Goal: Contribute content: Contribute content

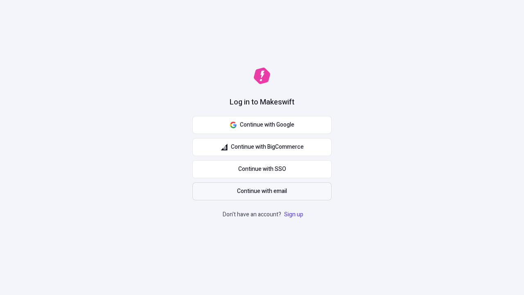
click at [262, 191] on span "Continue with email" at bounding box center [262, 191] width 50 height 9
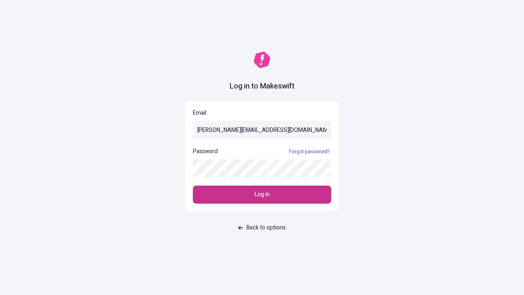
click at [262, 195] on span "Log in" at bounding box center [262, 194] width 15 height 9
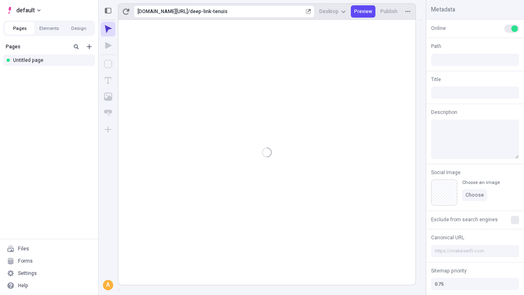
type input "/deep-link-tenuis"
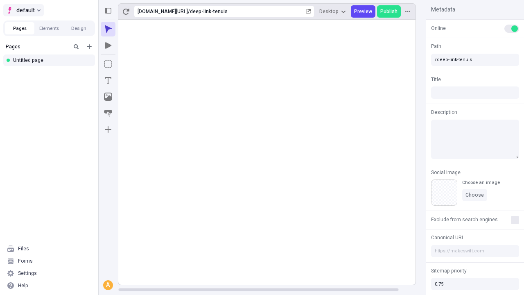
click at [23, 10] on span "default" at bounding box center [25, 10] width 18 height 10
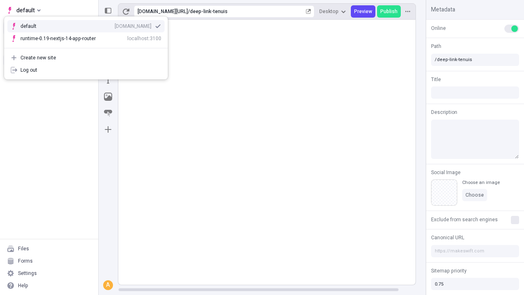
click at [86, 58] on div "Create new site" at bounding box center [90, 57] width 141 height 7
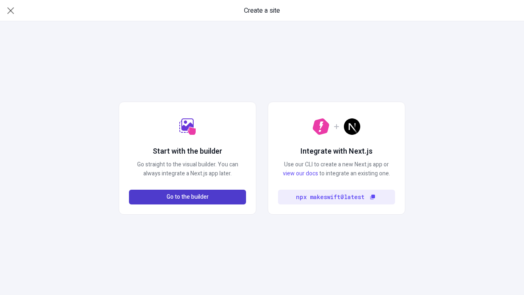
click at [188, 197] on span "Go to the builder" at bounding box center [188, 197] width 42 height 9
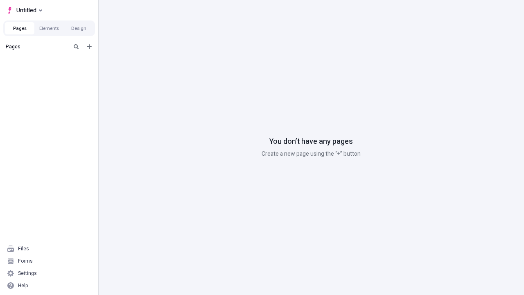
click at [52, 73] on div "Blank page" at bounding box center [51, 75] width 79 height 12
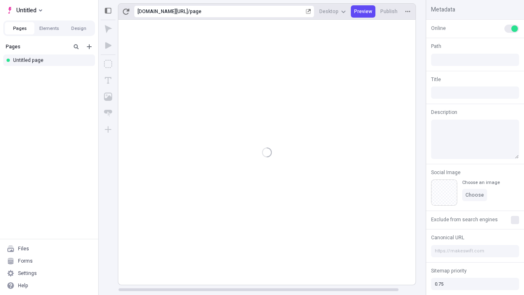
type input "/page"
click at [108, 64] on icon "Box" at bounding box center [108, 64] width 8 height 8
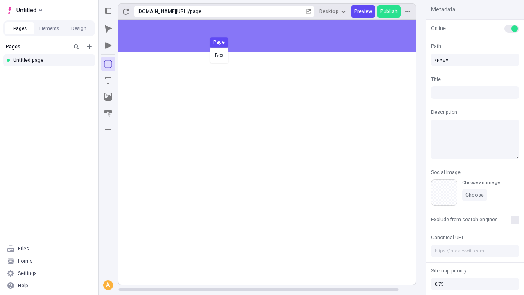
click at [275, 36] on div "Box Page" at bounding box center [262, 147] width 524 height 295
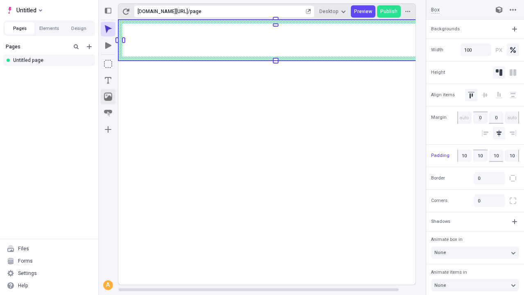
click at [108, 97] on icon "Image" at bounding box center [108, 97] width 8 height 8
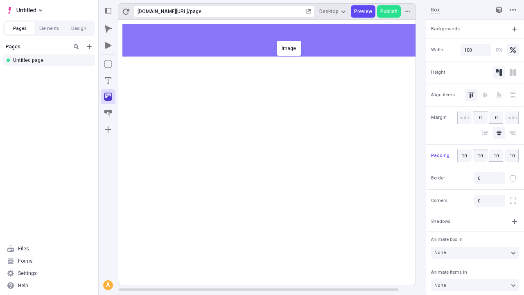
click at [275, 40] on div "Image" at bounding box center [262, 147] width 524 height 295
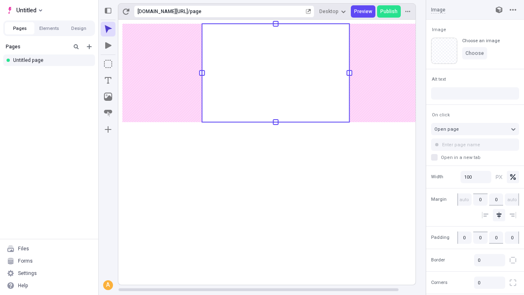
click at [108, 80] on icon "Text" at bounding box center [108, 80] width 7 height 7
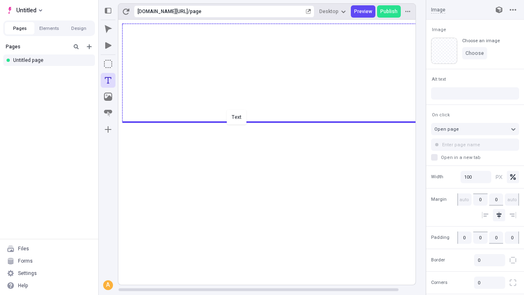
click at [275, 121] on div "Text" at bounding box center [262, 147] width 524 height 295
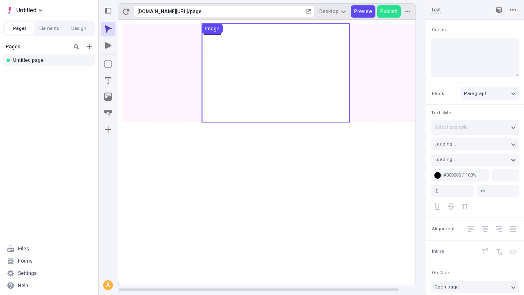
type input "18"
type input "1.5"
type textarea "Phosfluorescently impact interdependent infrastructures, then appropriately sca…"
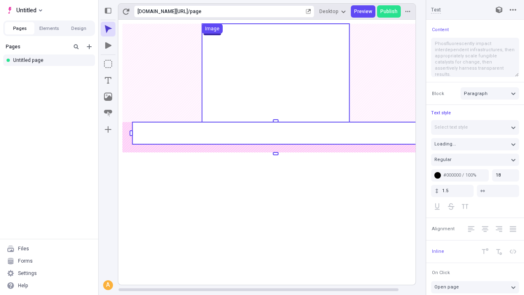
click at [275, 133] on rect at bounding box center [275, 133] width 287 height 22
click at [275, 133] on rect at bounding box center [275, 152] width 315 height 265
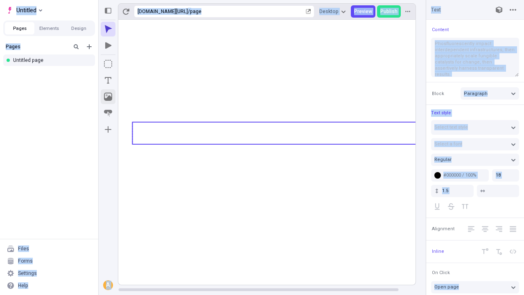
click at [108, 97] on icon "Image" at bounding box center [108, 97] width 8 height 8
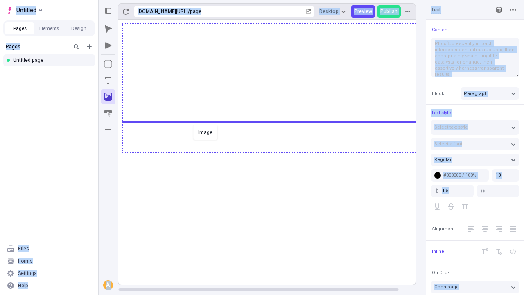
click at [275, 152] on div "Image" at bounding box center [262, 147] width 524 height 295
